Goal: Contribute content: Add original content to the website for others to see

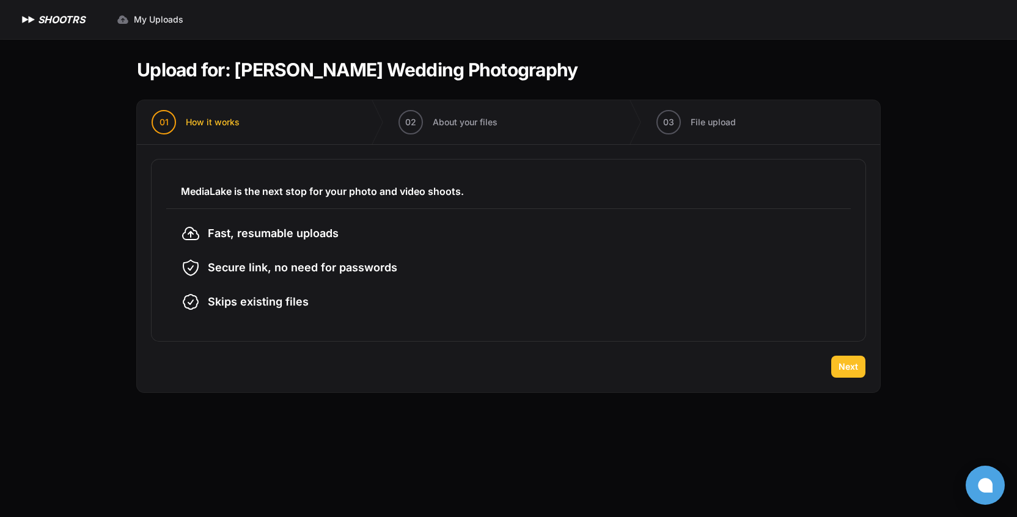
click at [837, 366] on button "Next" at bounding box center [848, 367] width 34 height 22
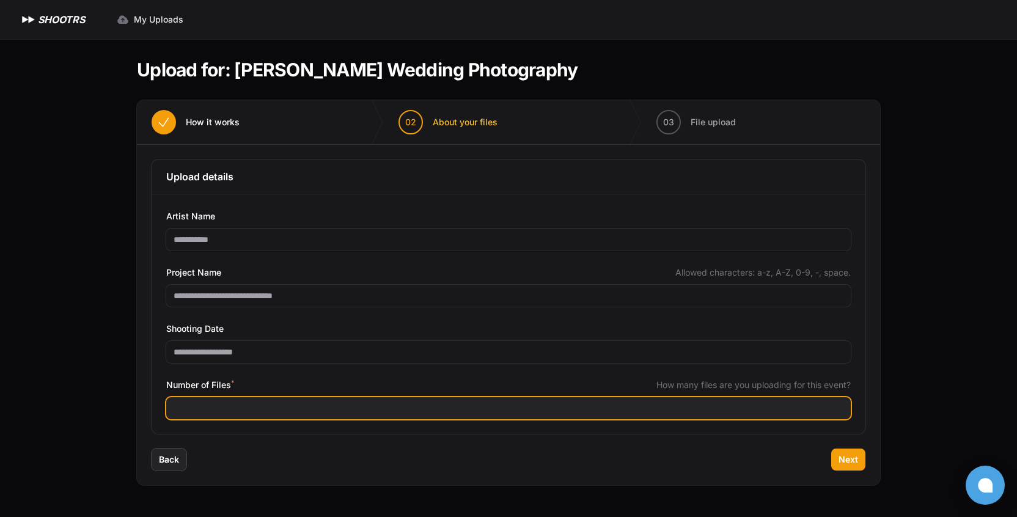
click at [252, 413] on input "Number of Files *" at bounding box center [508, 408] width 685 height 22
type input "****"
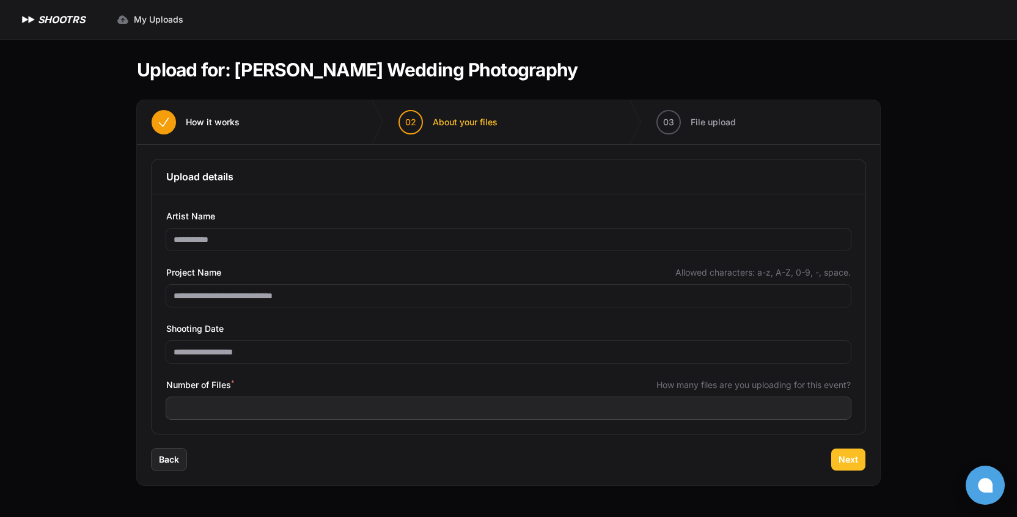
click at [847, 460] on span "Next" at bounding box center [849, 460] width 20 height 12
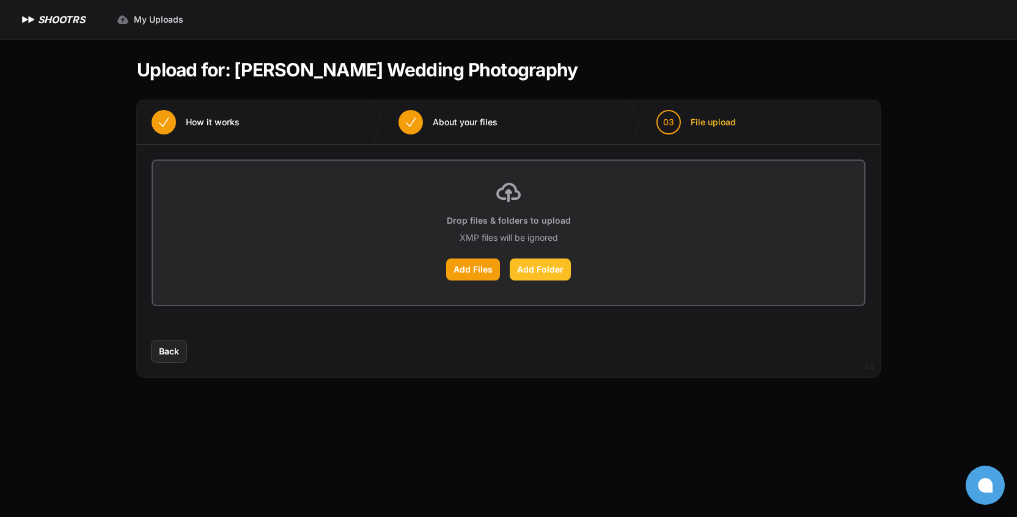
click at [521, 268] on label "Add Folder" at bounding box center [540, 270] width 61 height 22
click at [0, 0] on input "Add Folder" at bounding box center [0, 0] width 0 height 0
